Goal: Task Accomplishment & Management: Manage account settings

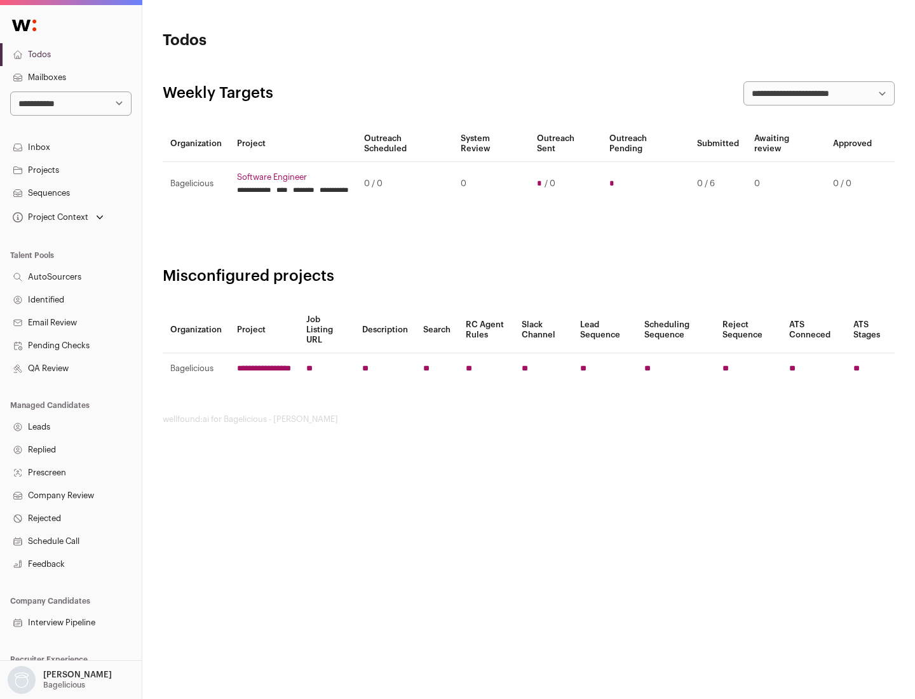
click at [71, 170] on link "Projects" at bounding box center [71, 170] width 142 height 23
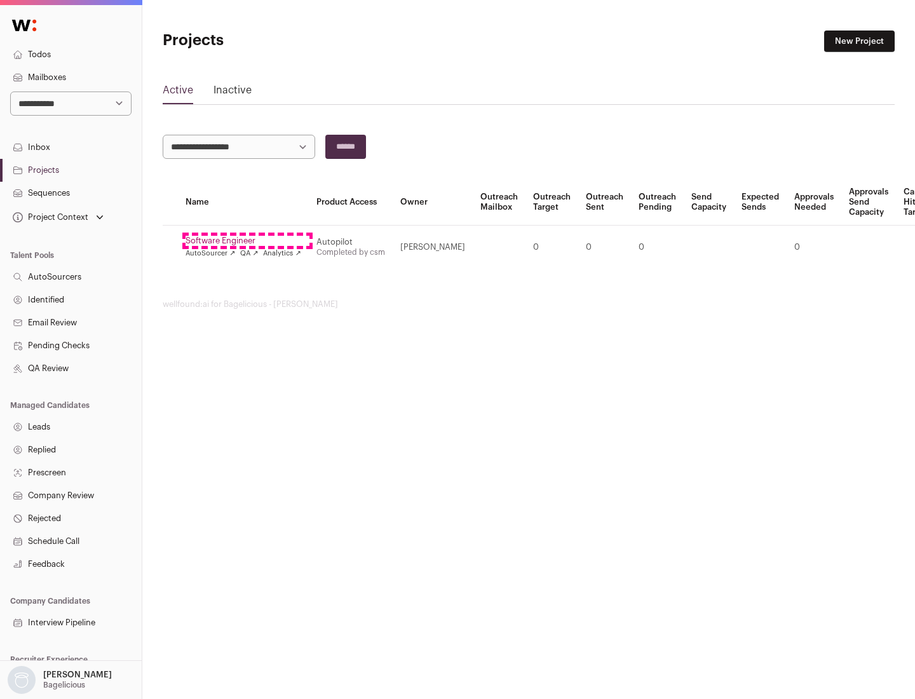
click at [247, 241] on link "Software Engineer" at bounding box center [244, 241] width 116 height 10
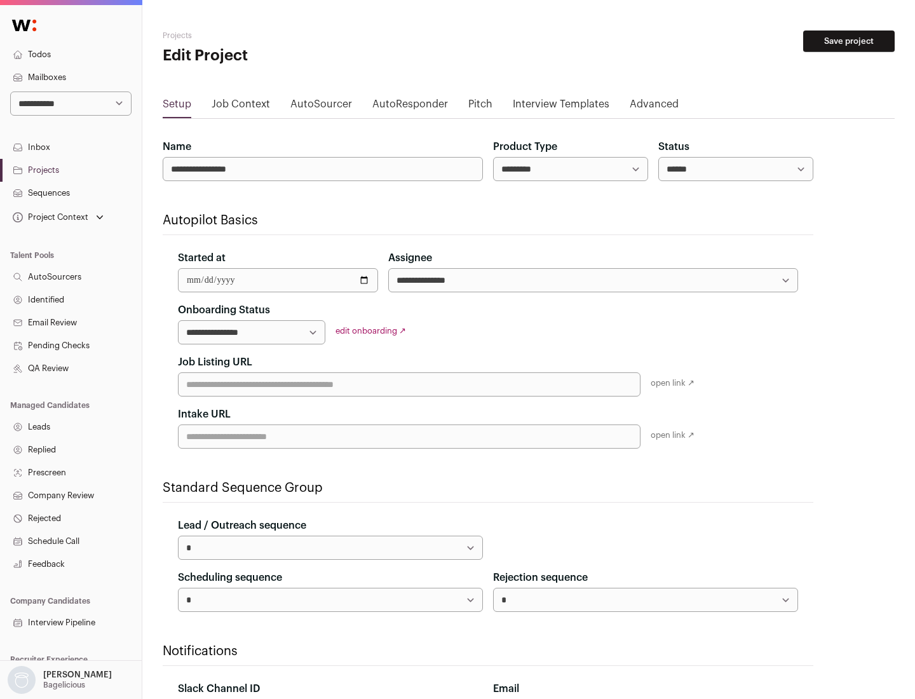
click at [849, 41] on button "Save project" at bounding box center [848, 41] width 91 height 22
